Goal: Book appointment/travel/reservation

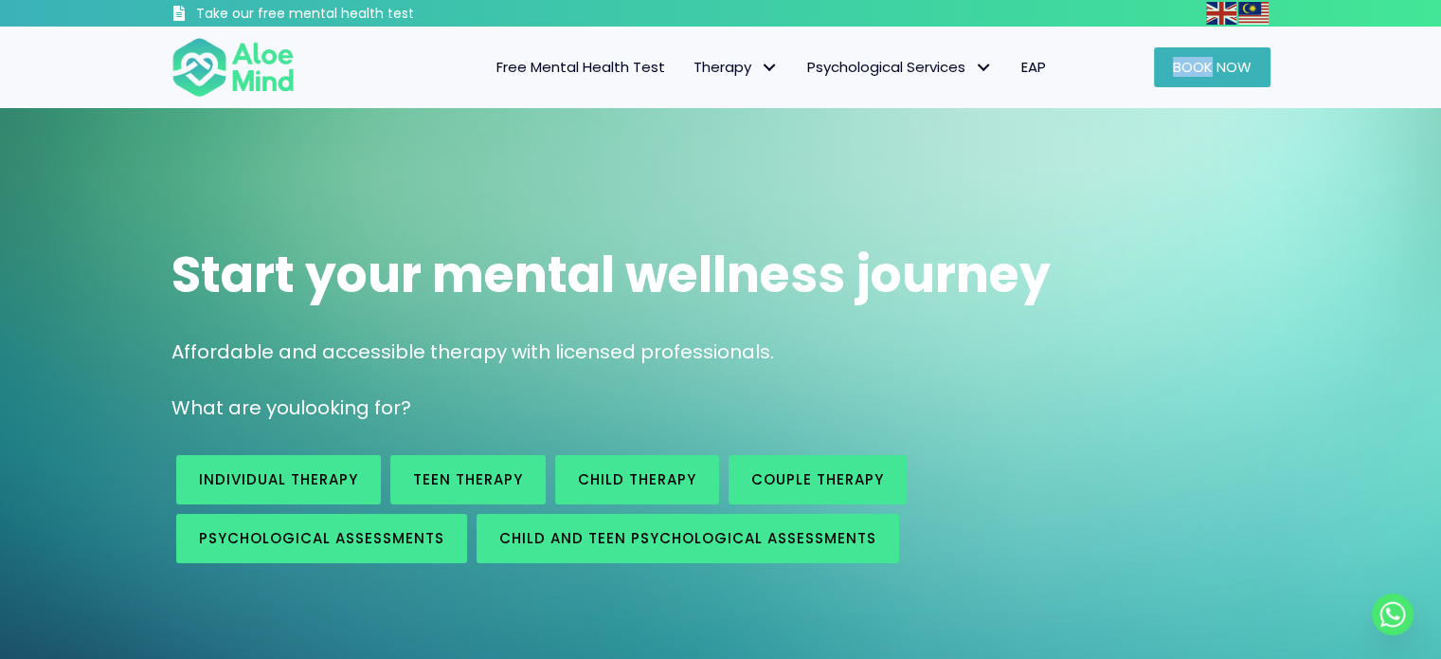
drag, startPoint x: 1211, startPoint y: 46, endPoint x: 1211, endPoint y: 59, distance: 12.3
click at [1211, 59] on div "Book Now" at bounding box center [1174, 67] width 191 height 40
click at [1211, 59] on span "Book Now" at bounding box center [1212, 67] width 79 height 20
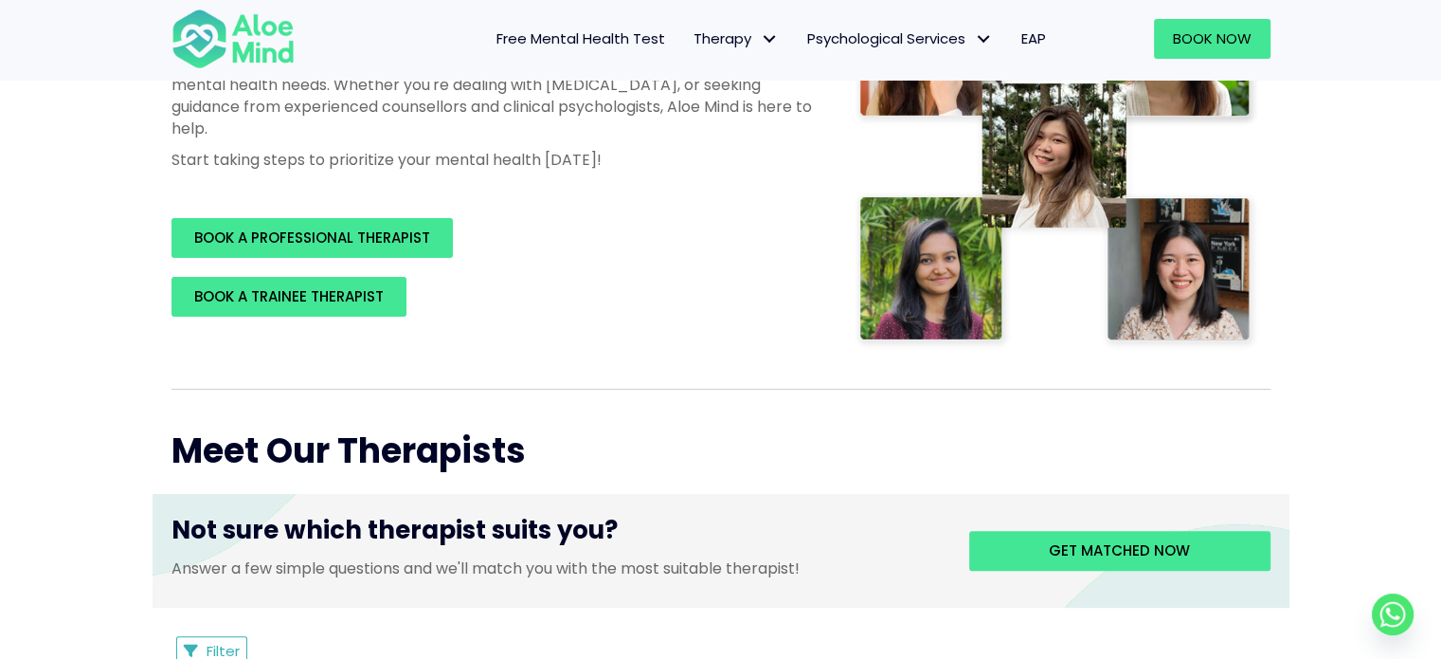
scroll to position [382, 0]
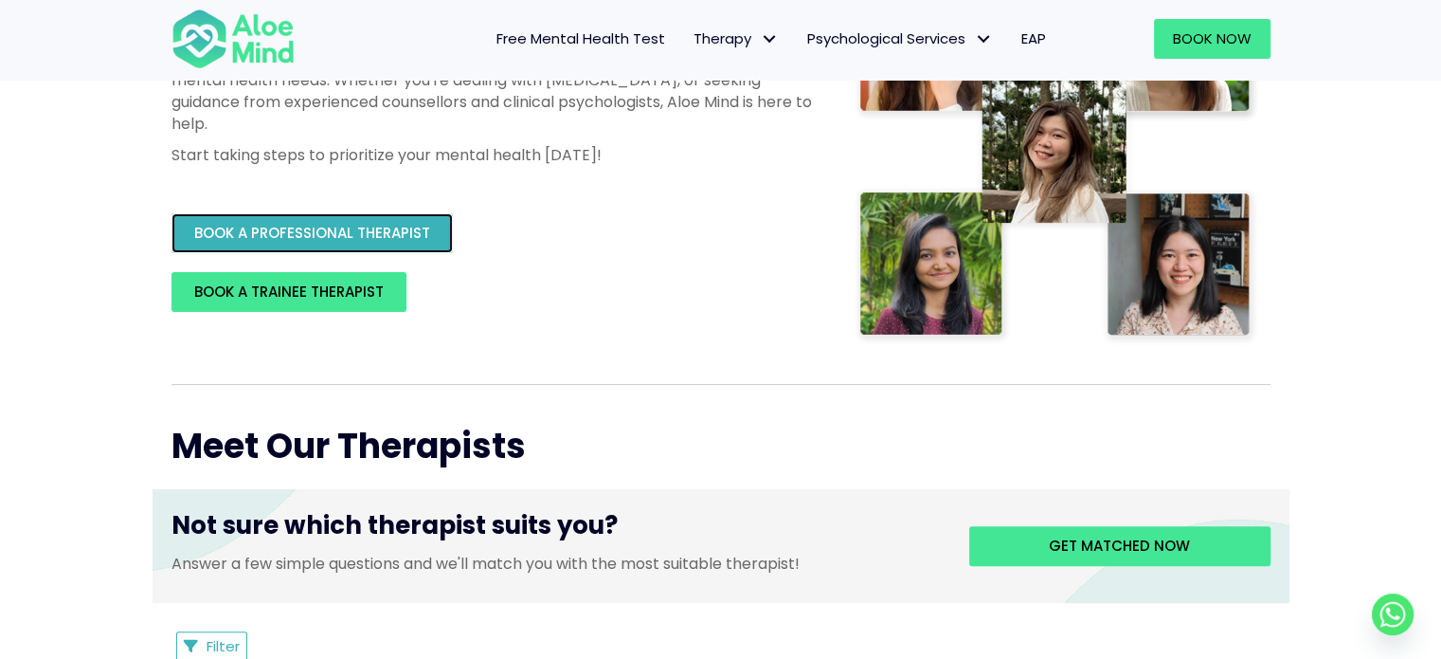
click at [422, 228] on span "BOOK A PROFESSIONAL THERAPIST" at bounding box center [312, 233] width 236 height 20
